Goal: Task Accomplishment & Management: Manage account settings

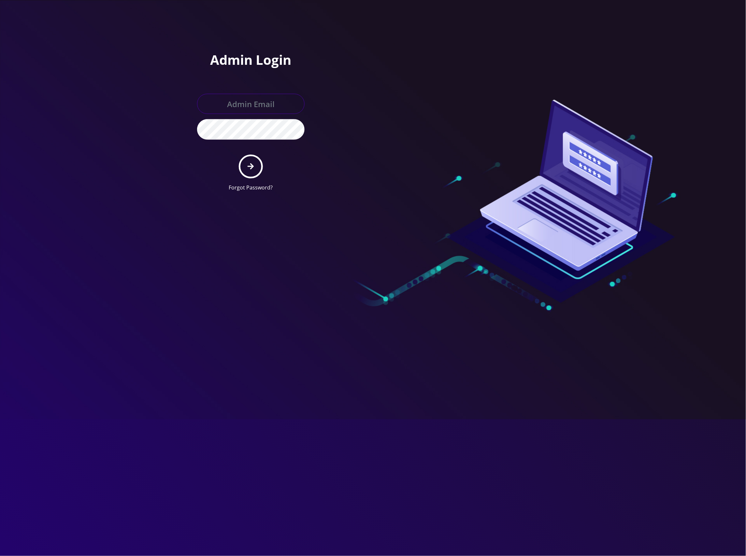
type input "[EMAIL_ADDRESS][DOMAIN_NAME]"
click at [258, 168] on button "submit" at bounding box center [251, 167] width 24 height 24
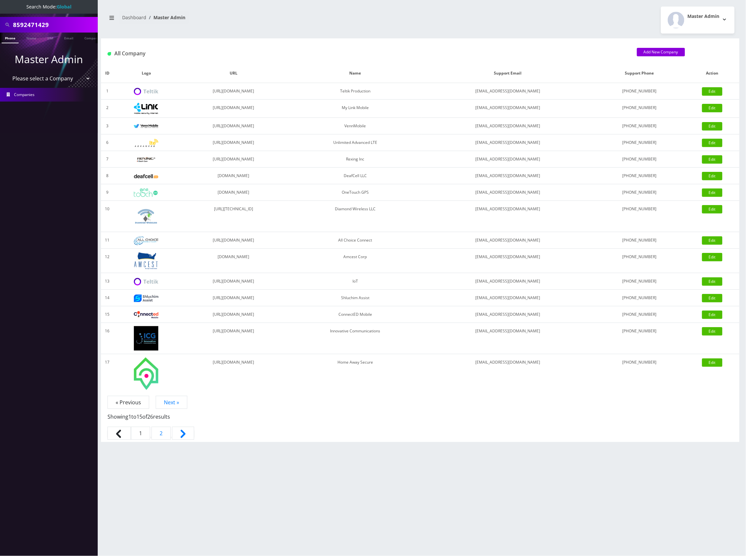
scroll to position [0, 3]
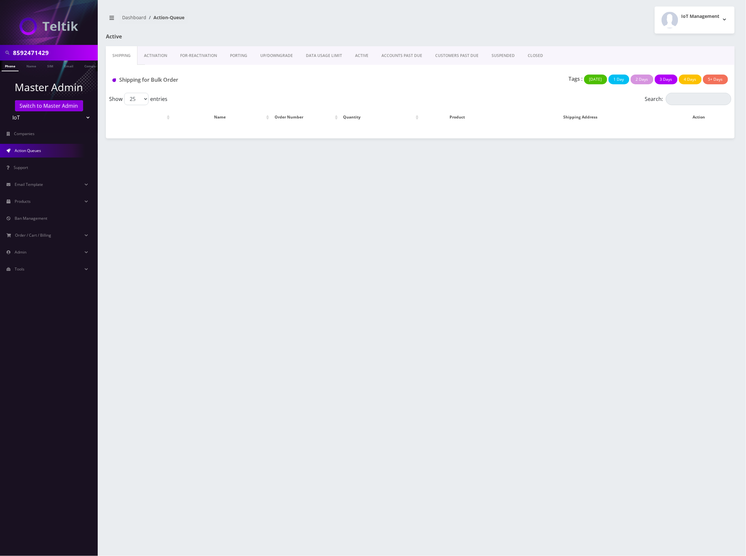
click at [18, 50] on input "8592471429" at bounding box center [54, 53] width 83 height 12
paste input "9086705370"
type input "9086705370"
click at [8, 65] on link "Phone" at bounding box center [10, 66] width 17 height 11
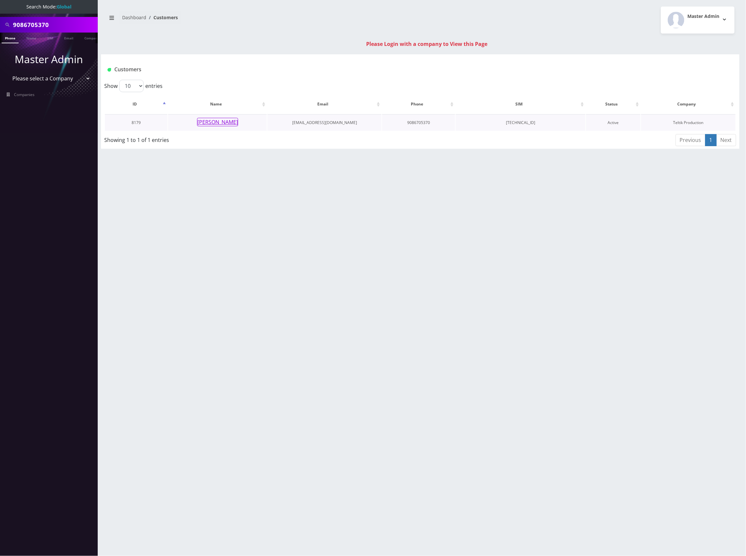
click at [217, 120] on button "[PERSON_NAME]" at bounding box center [217, 122] width 41 height 8
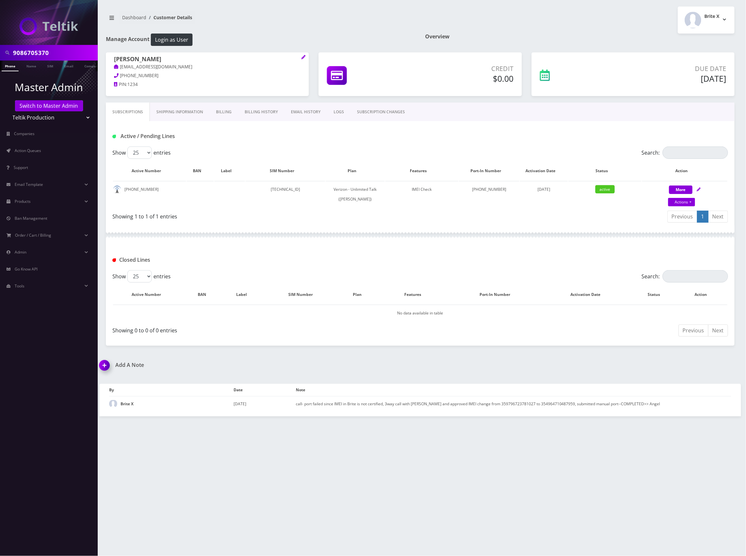
click at [38, 52] on input "9086705370" at bounding box center [54, 53] width 83 height 12
paste input "[TECHNICAL_ID]"
type input "[TECHNICAL_ID]"
click at [46, 68] on link "SIM" at bounding box center [50, 66] width 12 height 11
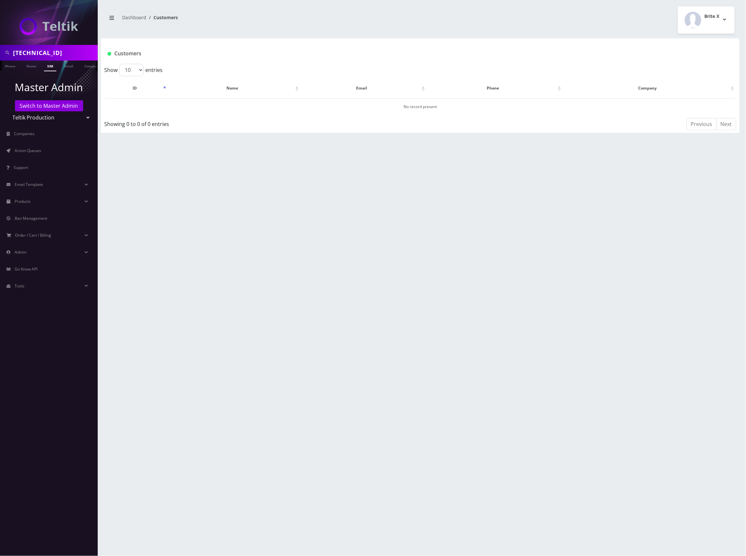
scroll to position [0, 3]
click at [50, 106] on link "Switch to Master Admin" at bounding box center [49, 105] width 68 height 11
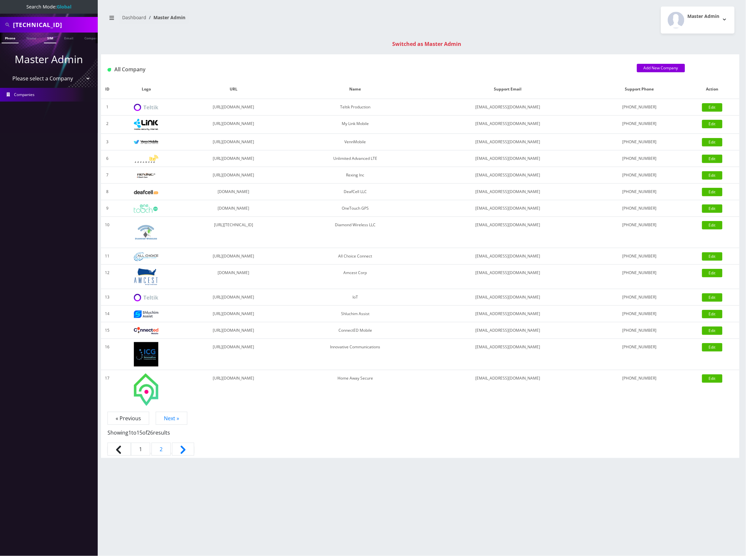
click at [49, 42] on link "SIM" at bounding box center [50, 38] width 12 height 11
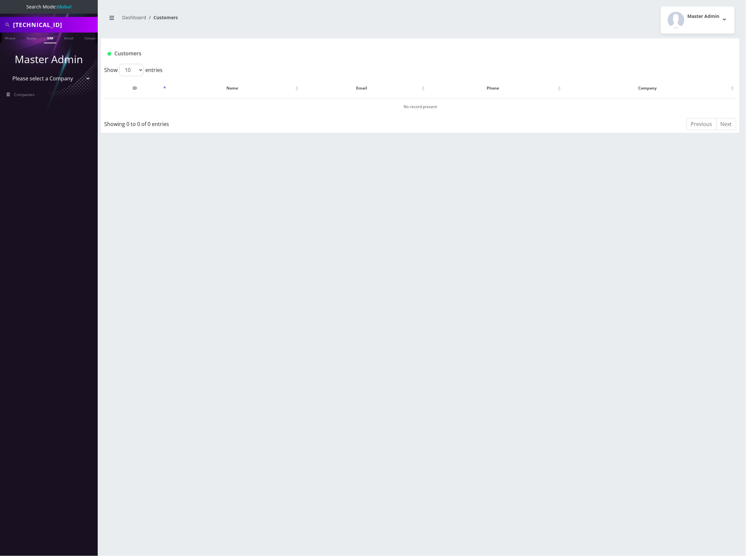
click at [63, 31] on div "89148000011798237481" at bounding box center [49, 25] width 98 height 16
click at [63, 24] on input "89148000011798237481" at bounding box center [54, 25] width 83 height 12
paste input "41863"
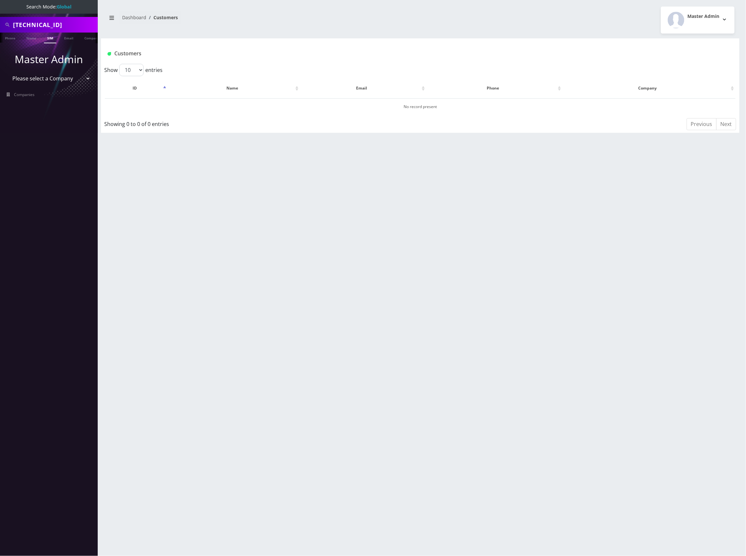
type input "89148000011798241863"
click at [50, 38] on link "SIM" at bounding box center [50, 38] width 12 height 11
click at [226, 106] on button "[PERSON_NAME]" at bounding box center [217, 106] width 41 height 8
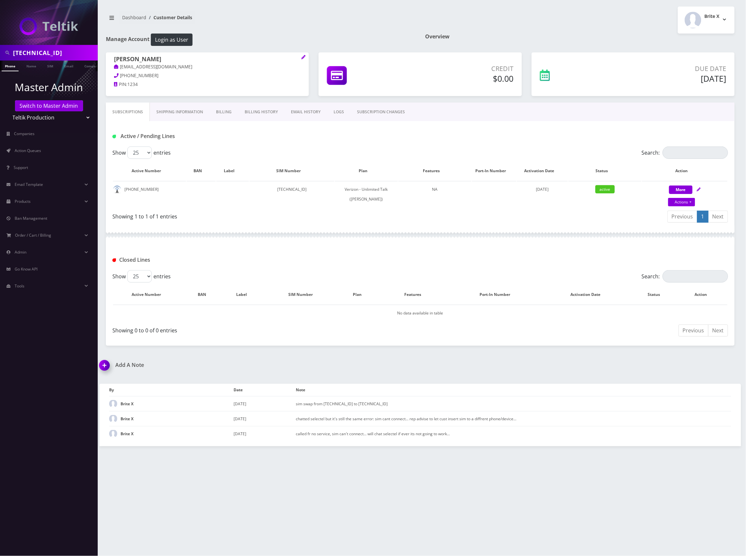
click at [56, 50] on input "[TECHNICAL_ID]" at bounding box center [54, 53] width 83 height 12
click at [56, 50] on input "89148000011798241863" at bounding box center [54, 53] width 83 height 12
paste input "707"
type input "[TECHNICAL_ID]"
click at [53, 64] on link "SIM" at bounding box center [50, 66] width 12 height 11
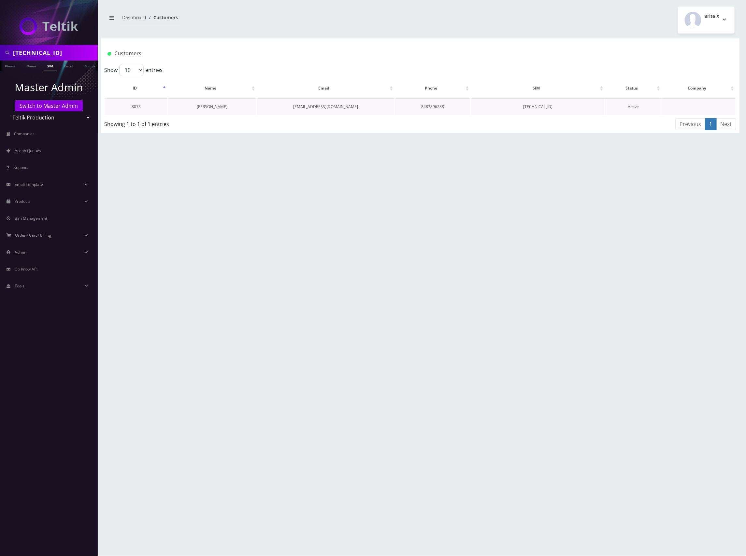
click at [215, 107] on link "Shani Feibusch" at bounding box center [212, 107] width 31 height 6
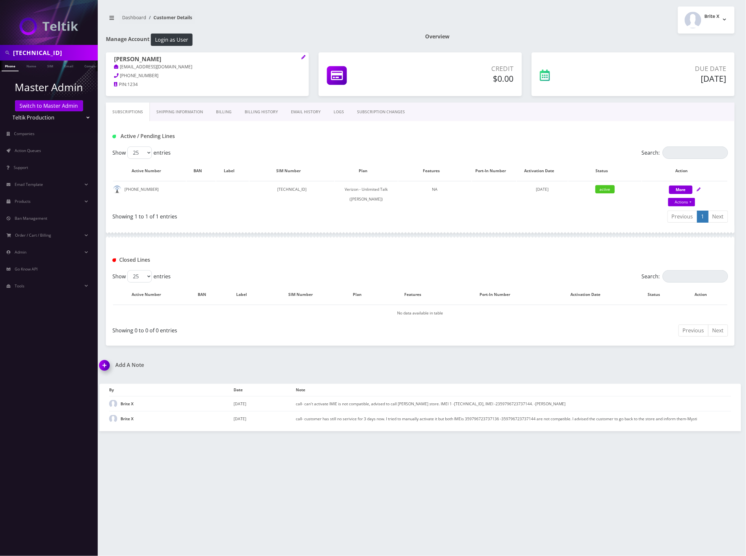
drag, startPoint x: 157, startPoint y: 60, endPoint x: 108, endPoint y: 61, distance: 49.2
click at [108, 61] on div "Shani Feibusch zfeibusch@gma732il.com 732-367-0213 PIN: 1234" at bounding box center [207, 72] width 203 height 41
drag, startPoint x: 157, startPoint y: 191, endPoint x: 126, endPoint y: 195, distance: 30.6
click at [124, 194] on td "848-389-6288" at bounding box center [149, 194] width 73 height 26
copy td "848-389-6288"
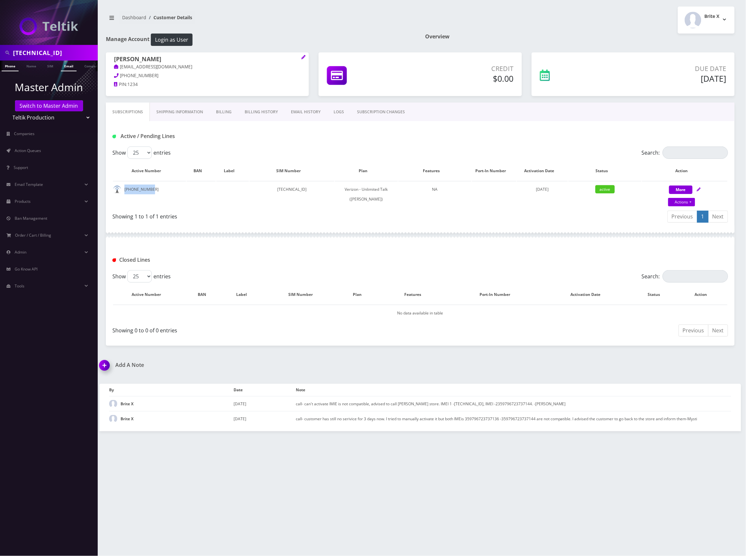
scroll to position [0, 3]
click at [63, 50] on input "89148000011798241707" at bounding box center [54, 53] width 83 height 12
paste input "37234"
type input "89148000011798237234"
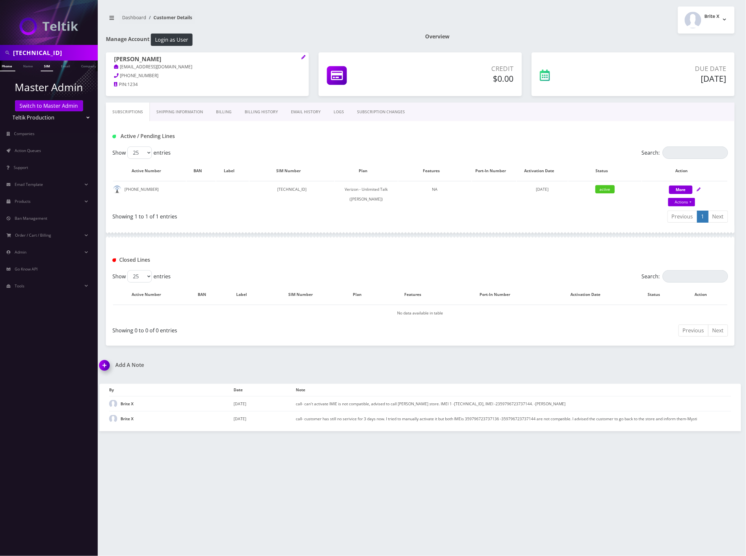
click at [47, 65] on link "SIM" at bounding box center [47, 66] width 12 height 11
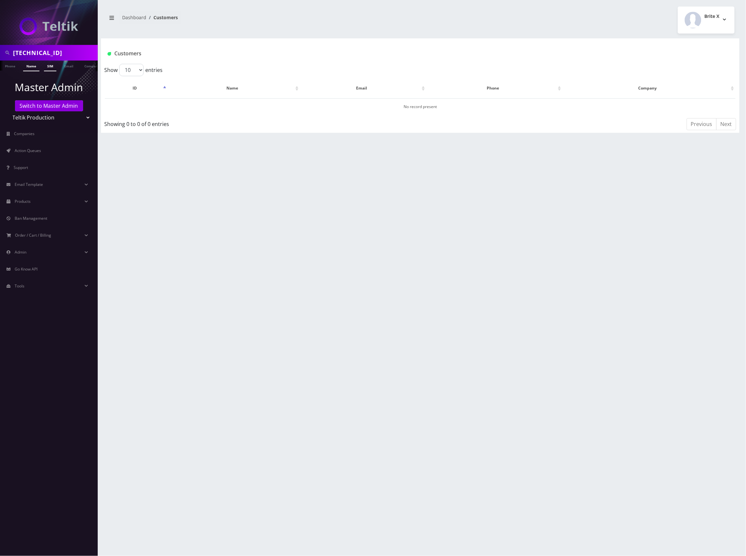
scroll to position [0, 3]
click at [46, 51] on input "89148000011798237234" at bounding box center [54, 53] width 83 height 12
paste input "7328580202"
type input "7328580202"
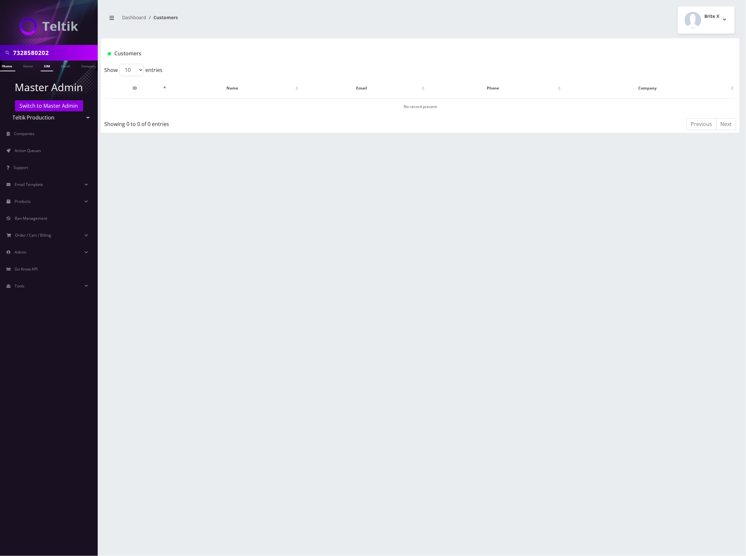
click at [7, 67] on link "Phone" at bounding box center [6, 66] width 17 height 11
click at [202, 104] on link "[PERSON_NAME]" at bounding box center [209, 107] width 31 height 6
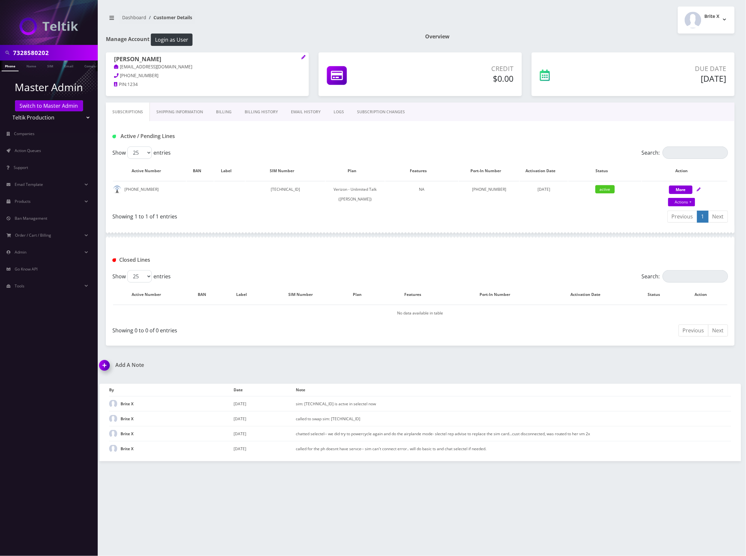
click at [39, 51] on input "7328580202" at bounding box center [54, 53] width 83 height 12
paste input "[TECHNICAL_ID]"
type input "[TECHNICAL_ID]"
click at [45, 63] on link "SIM" at bounding box center [50, 66] width 12 height 11
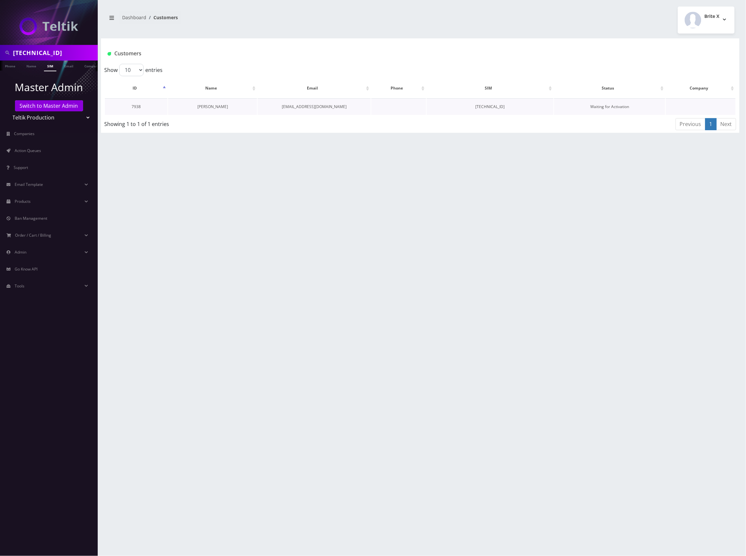
drag, startPoint x: 213, startPoint y: 104, endPoint x: 225, endPoint y: 106, distance: 12.3
click at [214, 105] on link "[PERSON_NAME]" at bounding box center [212, 107] width 31 height 6
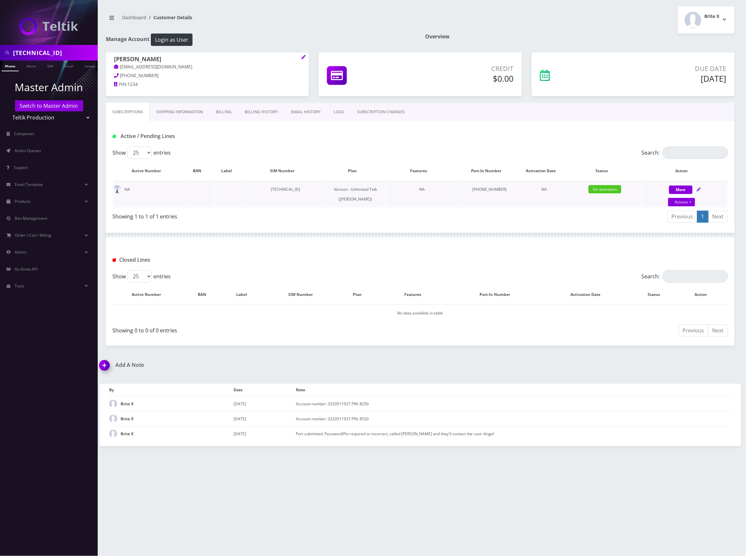
click at [317, 189] on td "[TECHNICAL_ID]" at bounding box center [286, 194] width 80 height 26
copy td "[TECHNICAL_ID]"
click at [562, 231] on div at bounding box center [420, 235] width 629 height 20
click at [702, 191] on div "More Actions Suspend Close Get Usage Swap Sim Confirm" at bounding box center [684, 195] width 85 height 20
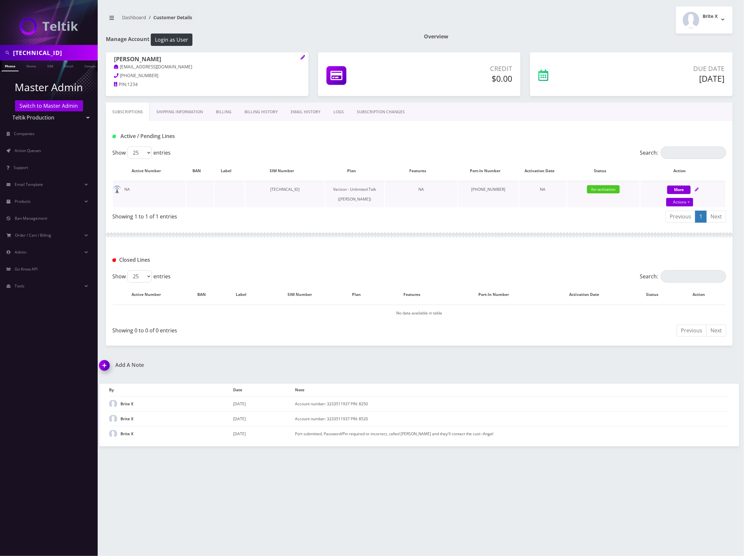
select select "459"
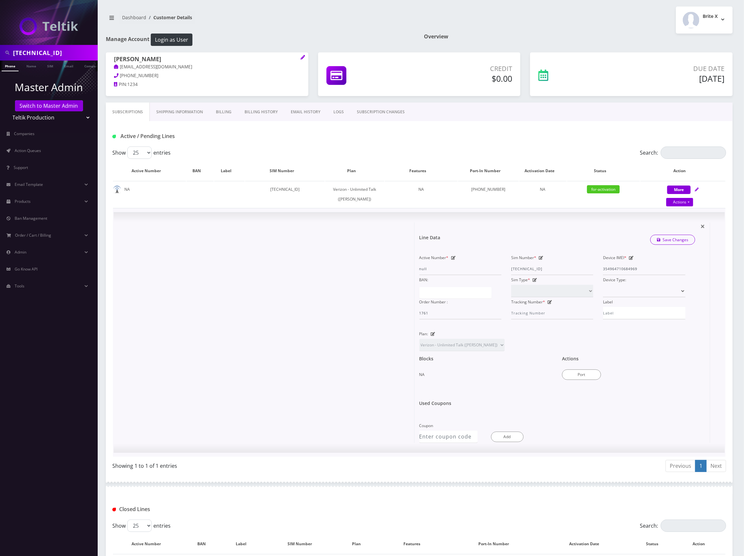
click at [710, 271] on div "× Line Data Save Changes Active Number * null Sim Number * 89148000011798233241…" at bounding box center [563, 332] width 296 height 221
click at [292, 280] on div at bounding box center [267, 332] width 296 height 221
click at [704, 227] on span "×" at bounding box center [703, 226] width 5 height 11
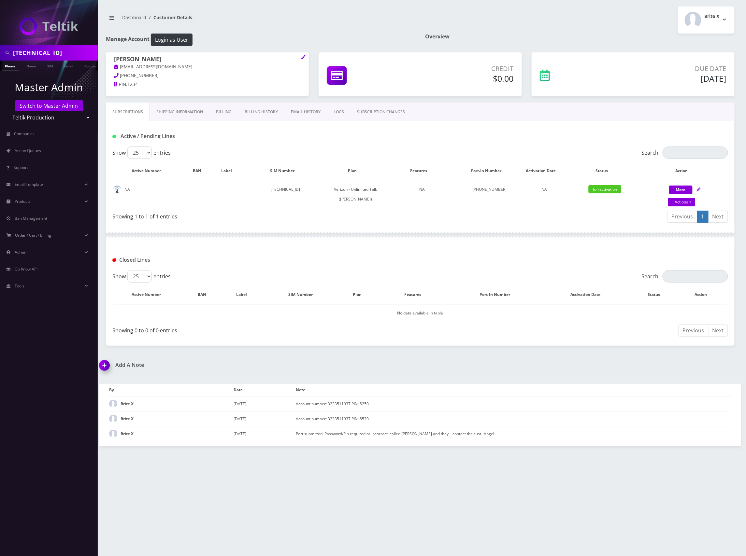
click at [68, 53] on input "89148000011798233241" at bounding box center [54, 53] width 83 height 12
paste input "83595827"
type input "[TECHNICAL_ID]"
click at [47, 98] on li "Master Admin Switch to Master Admin Teltik Production My Link Mobile VennMobile…" at bounding box center [49, 102] width 98 height 48
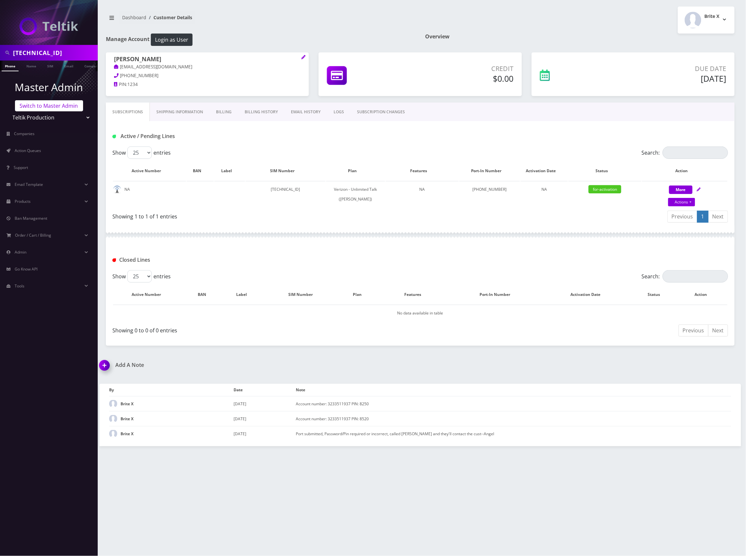
click at [49, 103] on link "Switch to Master Admin" at bounding box center [49, 105] width 68 height 11
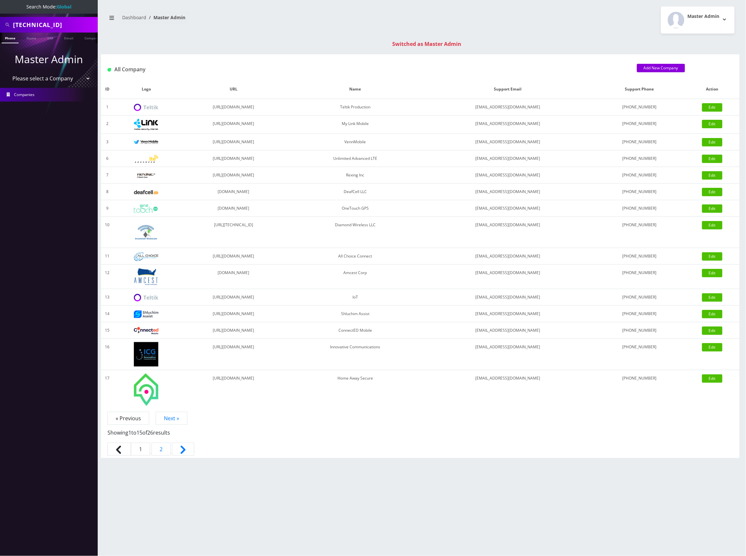
click at [55, 20] on input "[TECHNICAL_ID]" at bounding box center [54, 25] width 83 height 12
paste input "83595827"
type input "[TECHNICAL_ID]"
click at [53, 38] on link "SIM" at bounding box center [50, 38] width 12 height 11
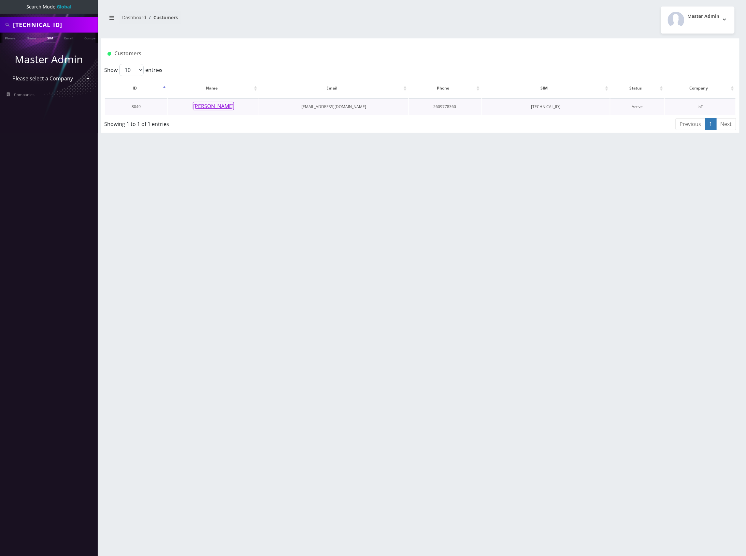
drag, startPoint x: 219, startPoint y: 107, endPoint x: 226, endPoint y: 109, distance: 7.2
click at [222, 108] on button "[PERSON_NAME]" at bounding box center [213, 106] width 41 height 8
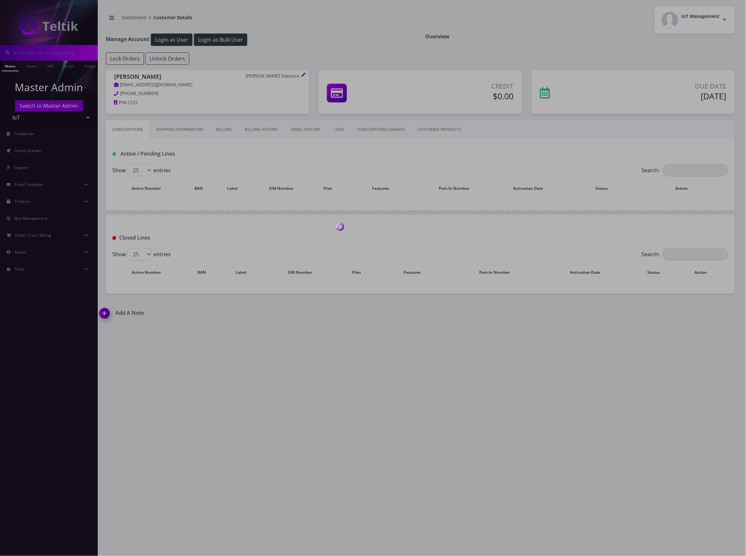
type input "[TECHNICAL_ID]"
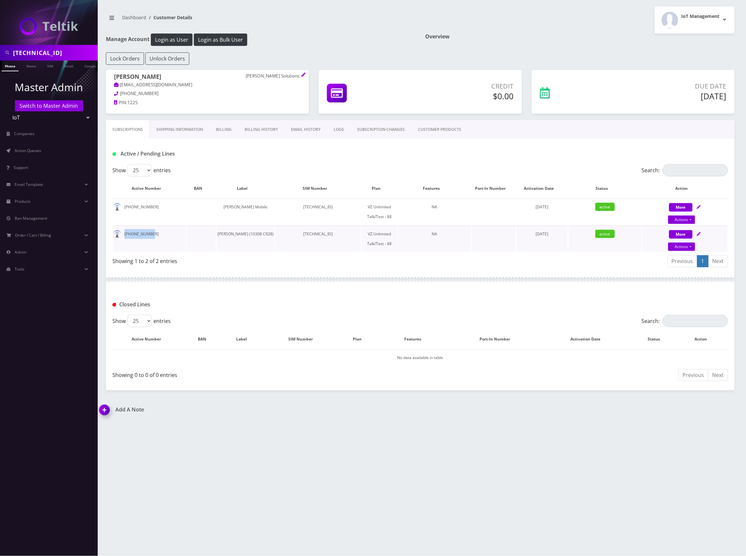
drag, startPoint x: 149, startPoint y: 233, endPoint x: 121, endPoint y: 235, distance: 27.4
click at [121, 235] on td "[PHONE_NUMBER]" at bounding box center [149, 239] width 73 height 26
copy td "[PHONE_NUMBER]"
click at [700, 234] on icon at bounding box center [699, 234] width 4 height 4
select select "VZ SIM"
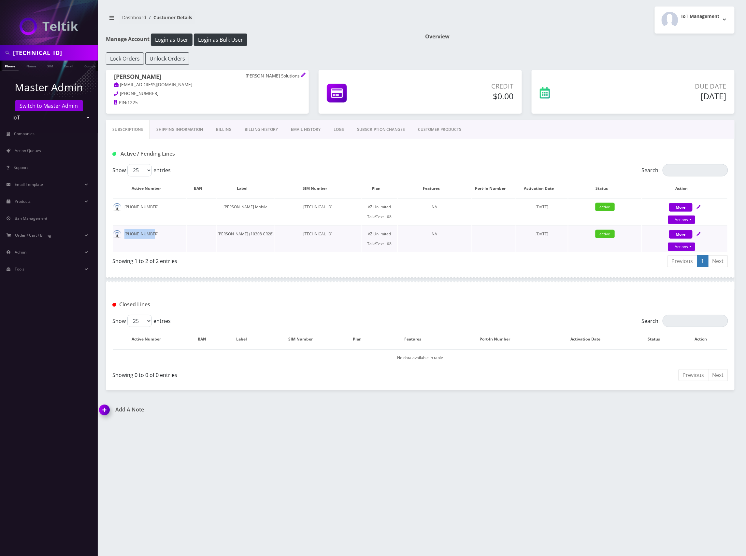
select select "520"
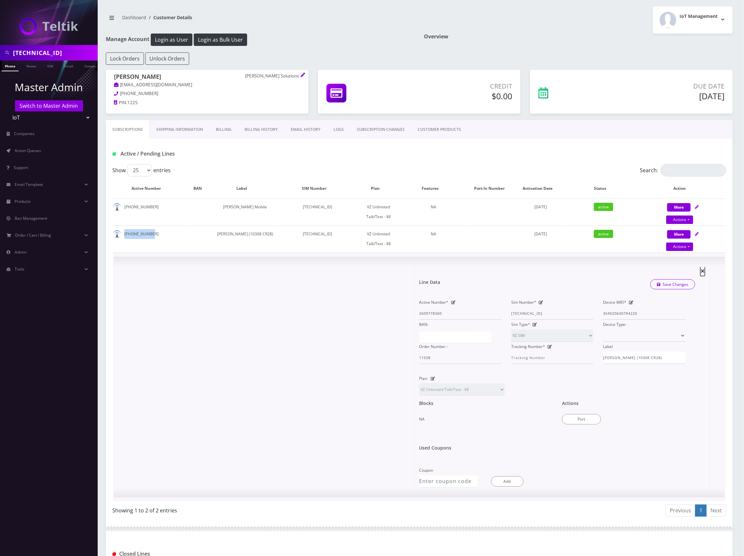
click at [704, 270] on span "×" at bounding box center [703, 271] width 5 height 11
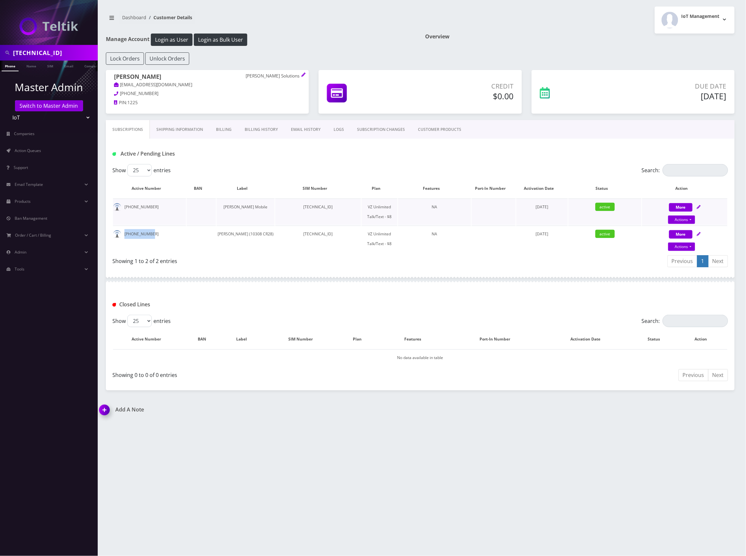
click at [699, 207] on icon at bounding box center [699, 207] width 4 height 4
select select "VZ SIM"
select select "520"
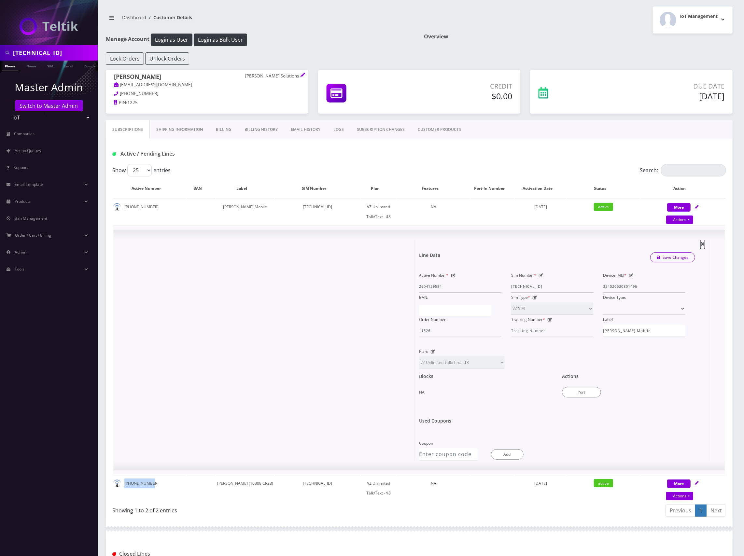
click at [704, 244] on span "×" at bounding box center [703, 243] width 5 height 11
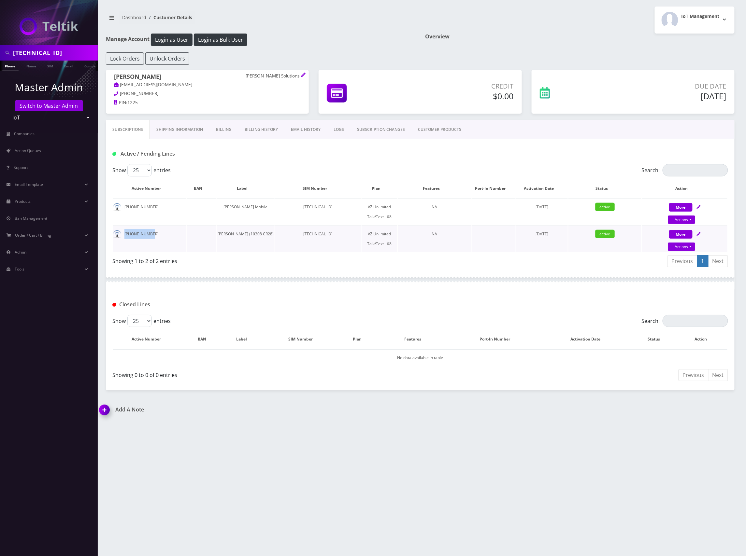
click at [165, 240] on td "[PHONE_NUMBER]" at bounding box center [149, 239] width 73 height 26
drag, startPoint x: 165, startPoint y: 237, endPoint x: 123, endPoint y: 239, distance: 41.4
click at [123, 239] on td "[PHONE_NUMBER]" at bounding box center [149, 239] width 73 height 26
copy td "[PHONE_NUMBER]"
click at [478, 435] on div "[TECHNICAL_ID] Phone Name SIM Email Company Customer Dashboard Customer Details…" at bounding box center [420, 278] width 652 height 556
